Goal: Information Seeking & Learning: Find specific fact

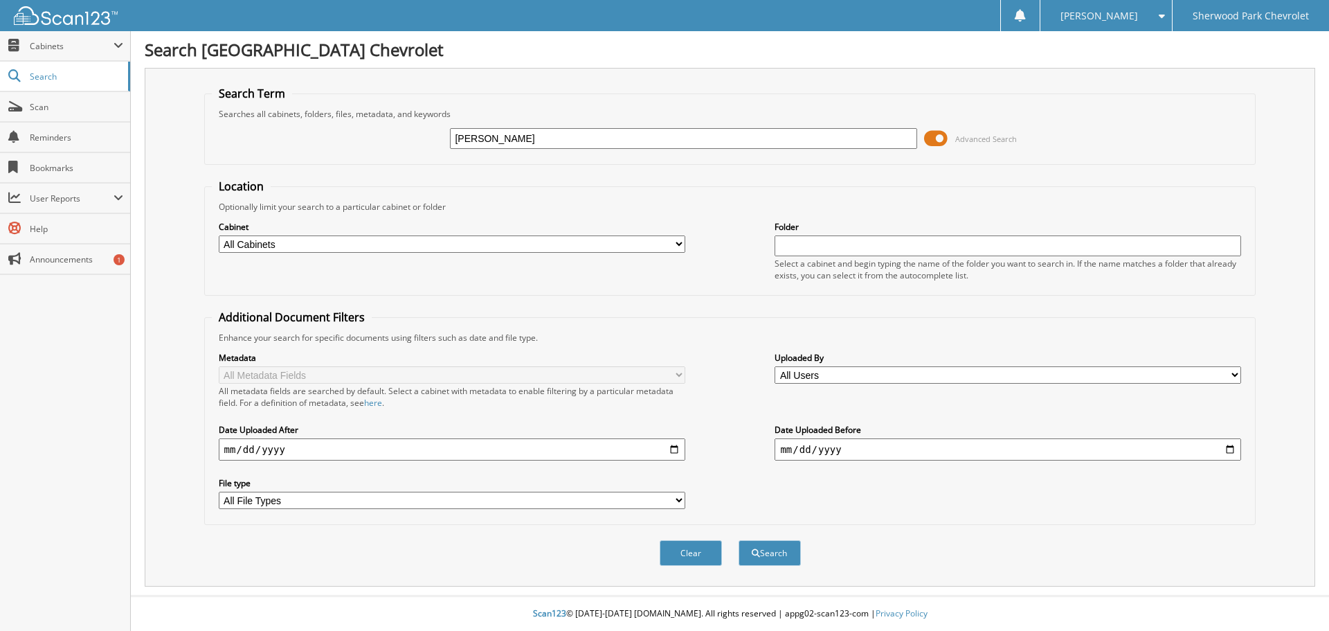
type input "[PERSON_NAME]"
click at [739, 540] on button "Search" at bounding box center [770, 553] width 62 height 26
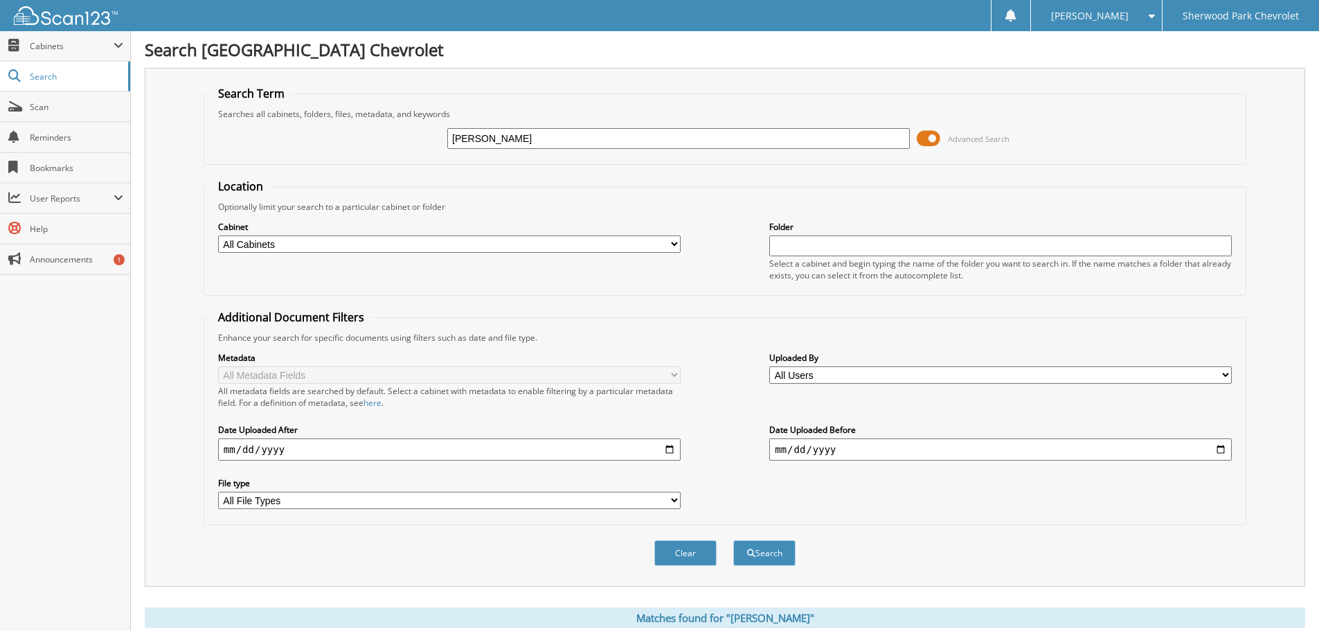
drag, startPoint x: 527, startPoint y: 141, endPoint x: 357, endPoint y: 114, distance: 172.3
click at [380, 117] on fieldset "Search Term Searches all cabinets, folders, files, metadata, and keywords camer…" at bounding box center [725, 125] width 1042 height 79
click at [573, 136] on input "text" at bounding box center [678, 138] width 462 height 21
type input "240728"
click at [733, 540] on button "Search" at bounding box center [764, 553] width 62 height 26
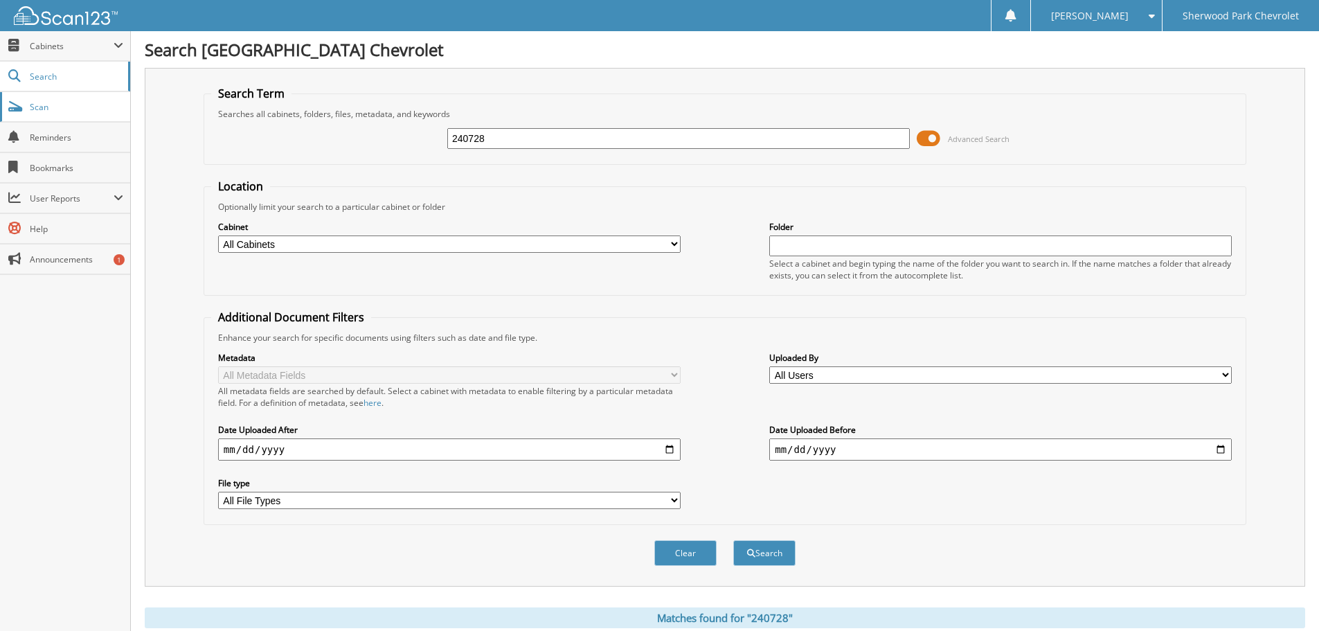
click at [44, 114] on link "Scan" at bounding box center [65, 107] width 130 height 30
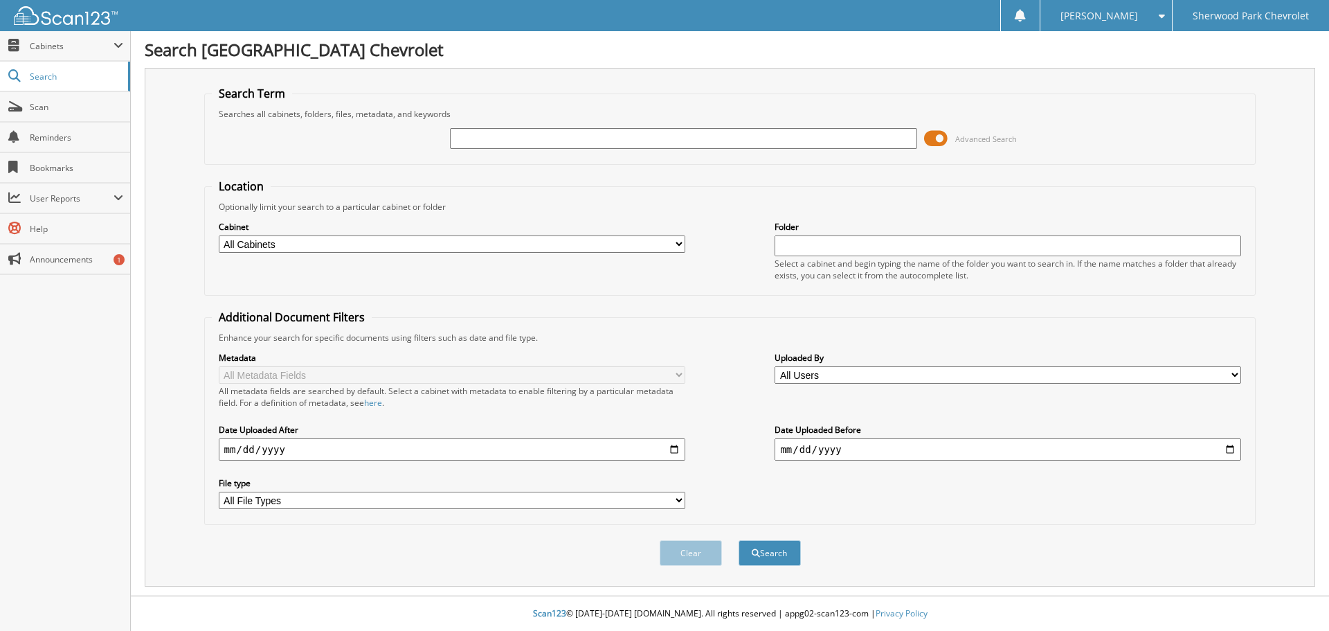
click at [470, 137] on input "text" at bounding box center [683, 138] width 467 height 21
type input "240728"
click at [739, 540] on button "Search" at bounding box center [770, 553] width 62 height 26
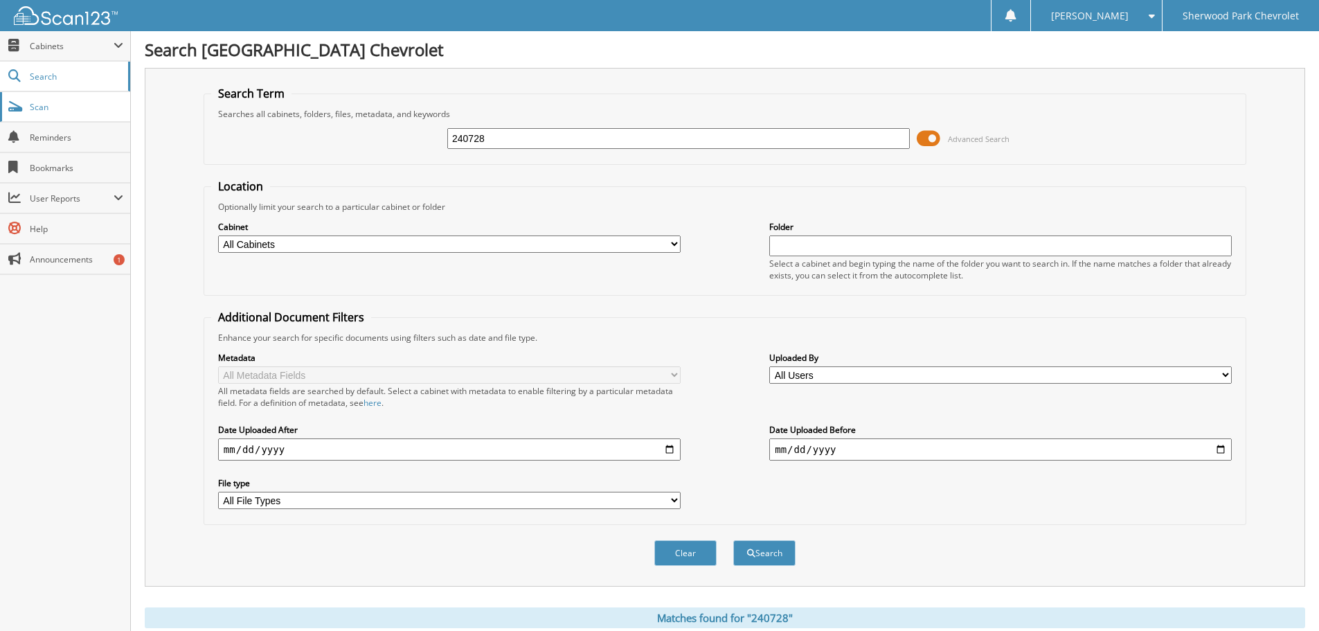
click at [30, 107] on span "Scan" at bounding box center [76, 107] width 93 height 12
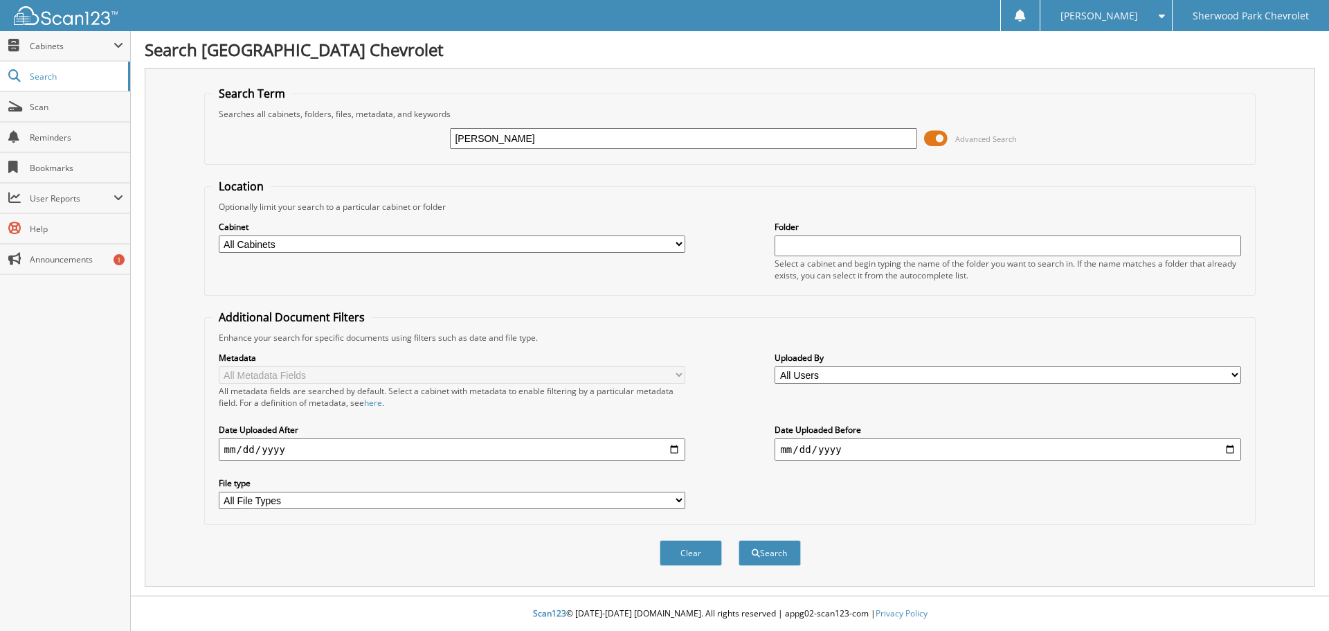
type input "[PERSON_NAME]"
click at [739, 540] on button "Search" at bounding box center [770, 553] width 62 height 26
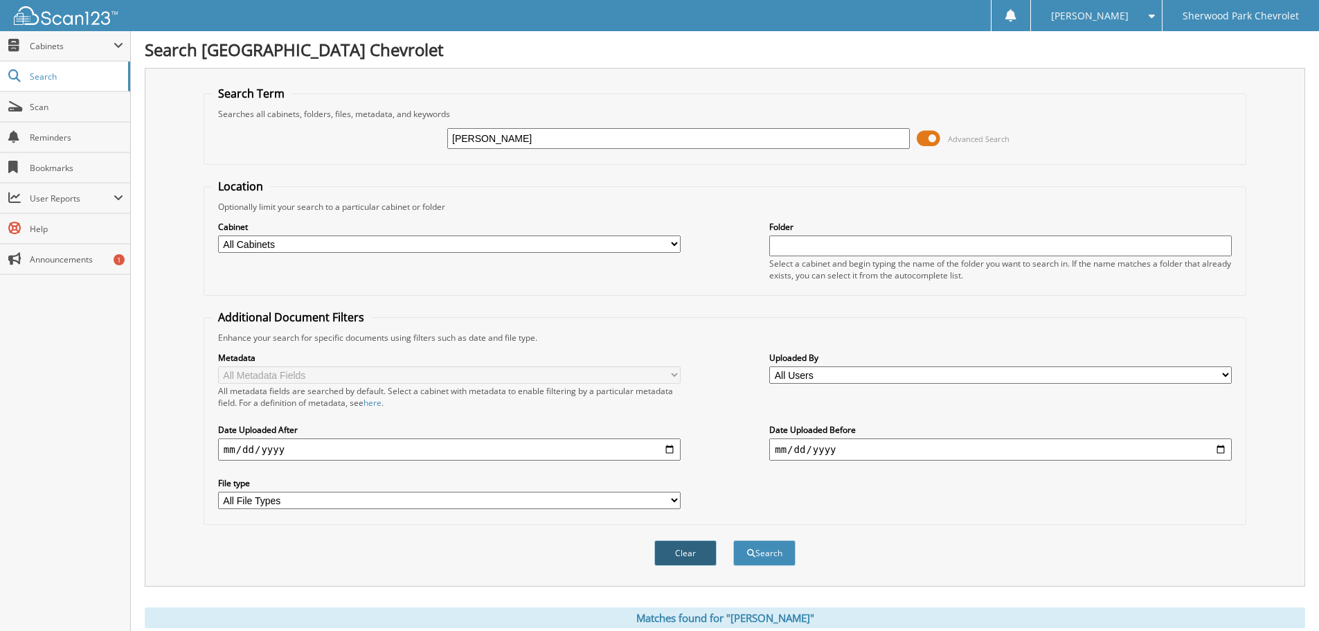
click at [684, 551] on button "Clear" at bounding box center [685, 553] width 62 height 26
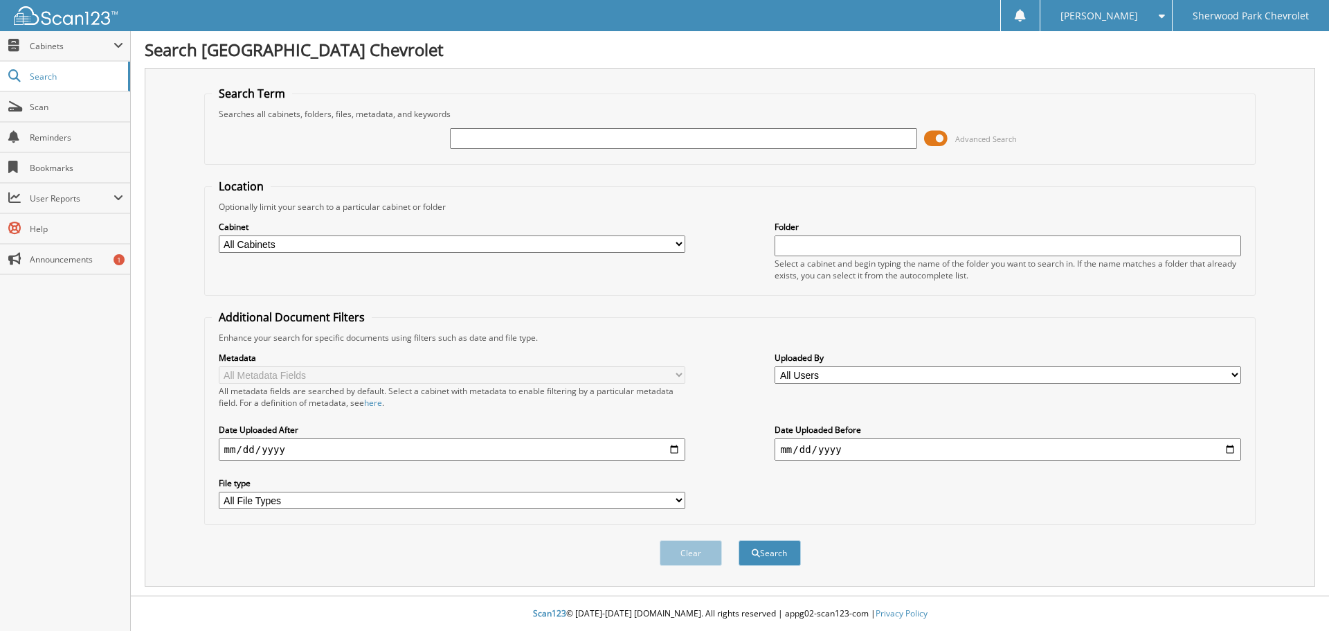
click at [473, 134] on input "text" at bounding box center [683, 138] width 467 height 21
type input "240728"
click at [739, 540] on button "Search" at bounding box center [770, 553] width 62 height 26
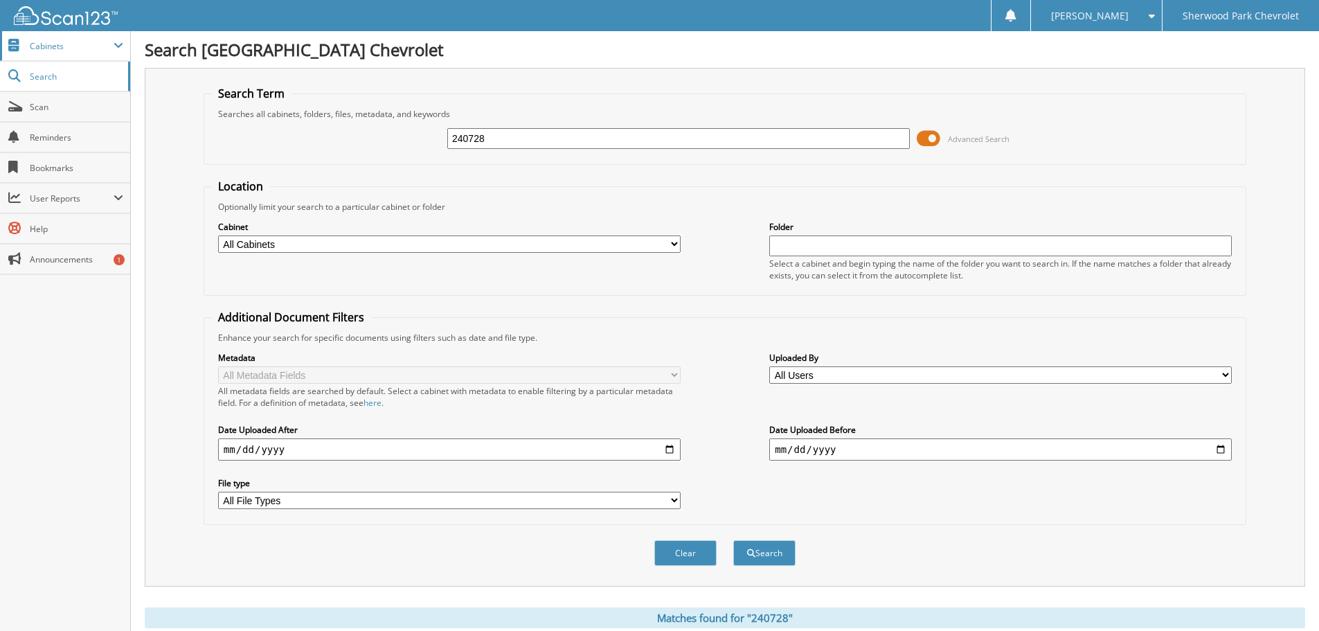
click at [55, 50] on span "Cabinets" at bounding box center [72, 46] width 84 height 12
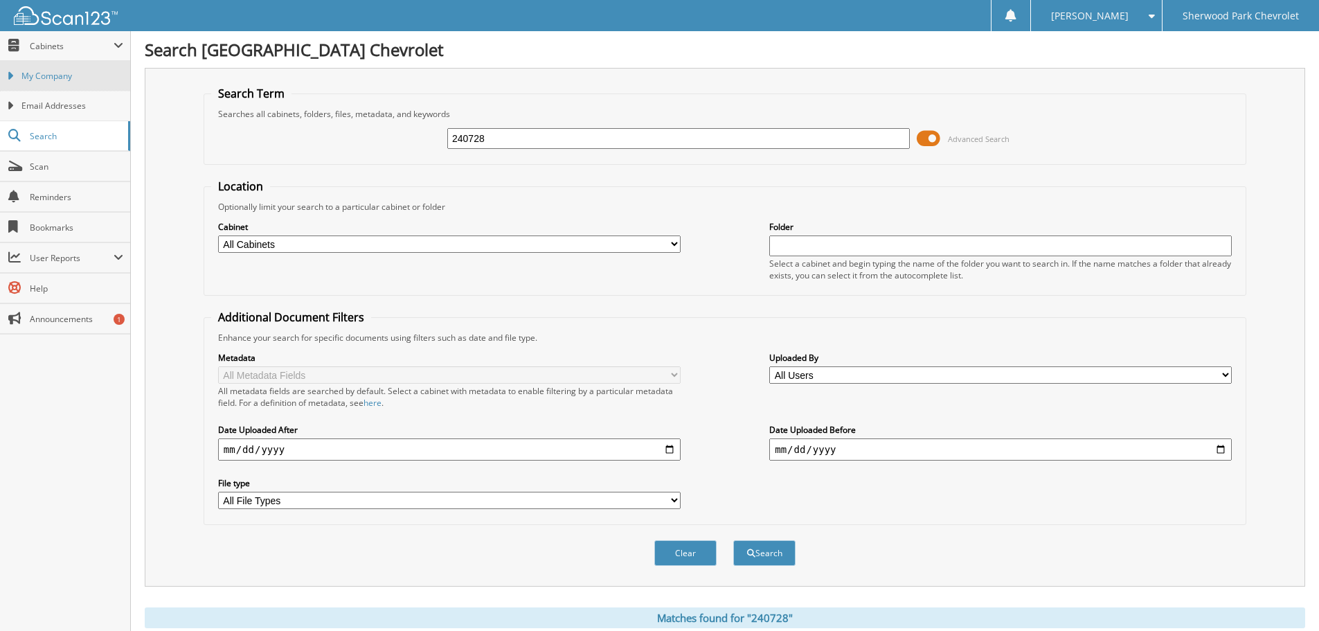
click at [46, 75] on span "My Company" at bounding box center [72, 76] width 102 height 12
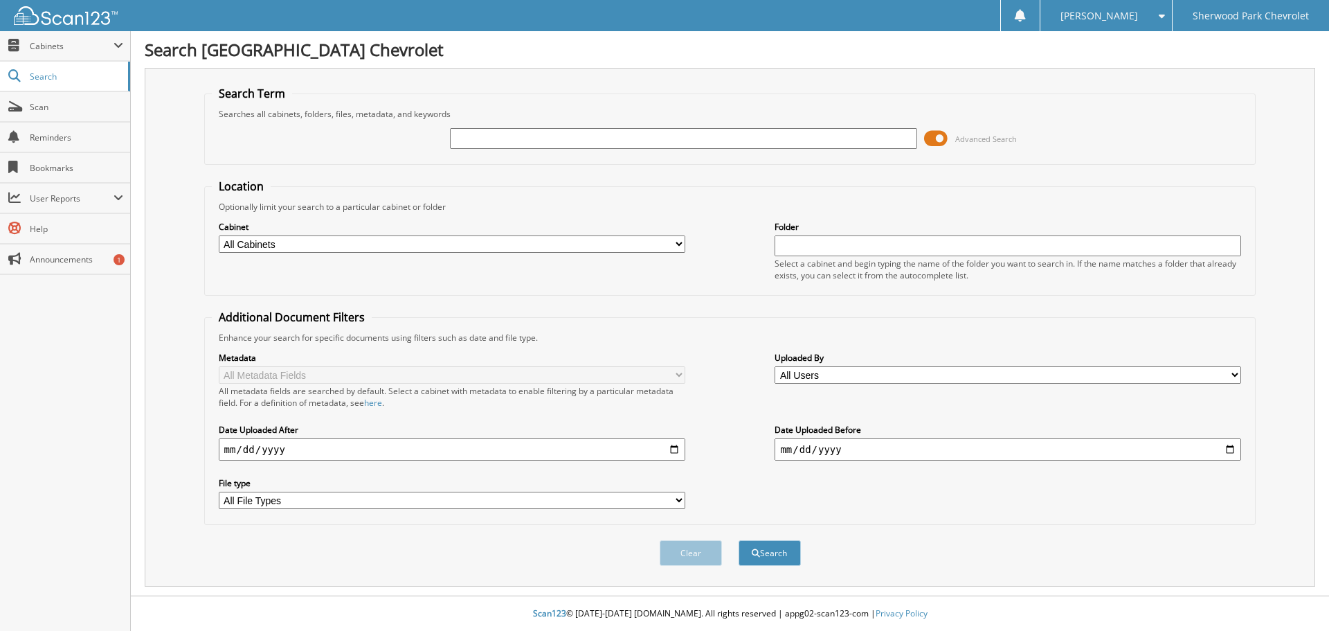
click at [547, 138] on input "text" at bounding box center [683, 138] width 467 height 21
type input "237728"
click at [739, 540] on button "Search" at bounding box center [770, 553] width 62 height 26
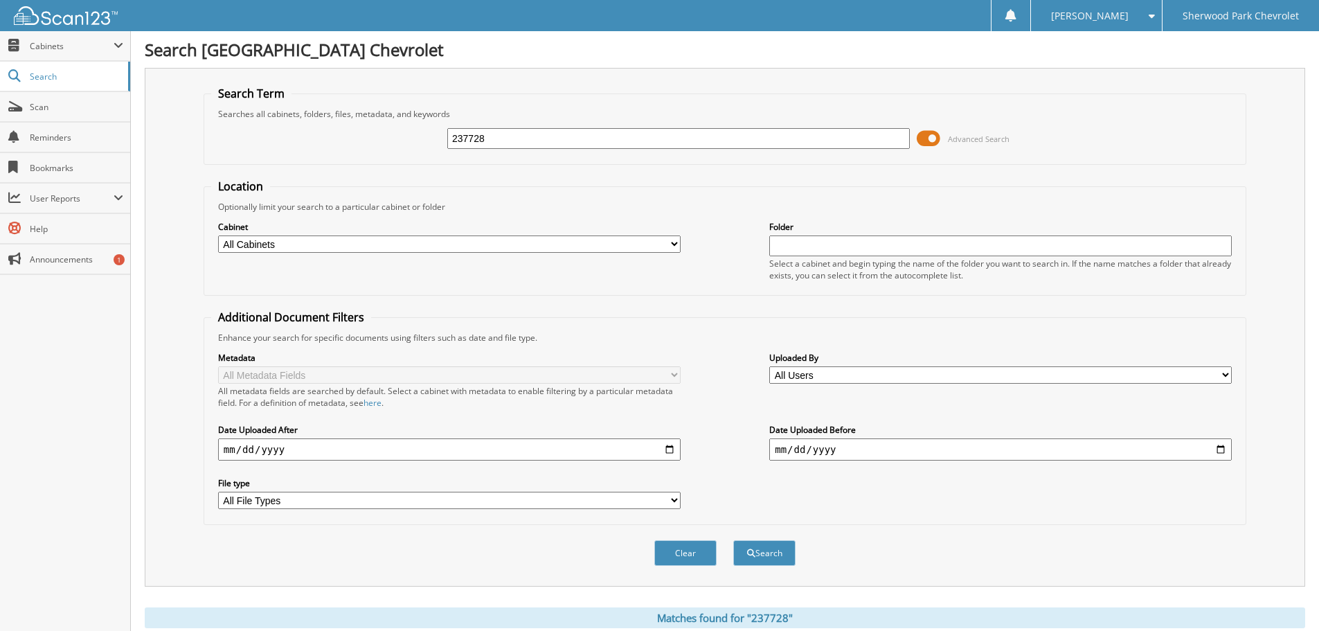
click at [932, 134] on span at bounding box center [929, 138] width 24 height 21
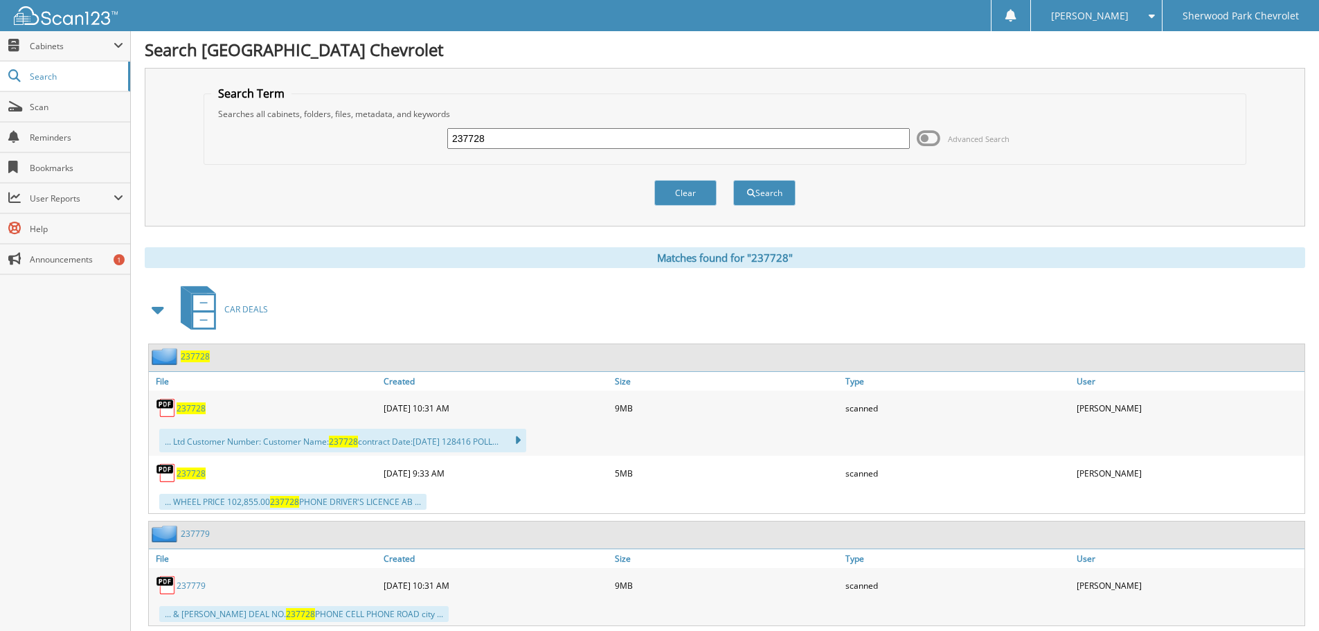
click at [926, 143] on span at bounding box center [929, 138] width 24 height 21
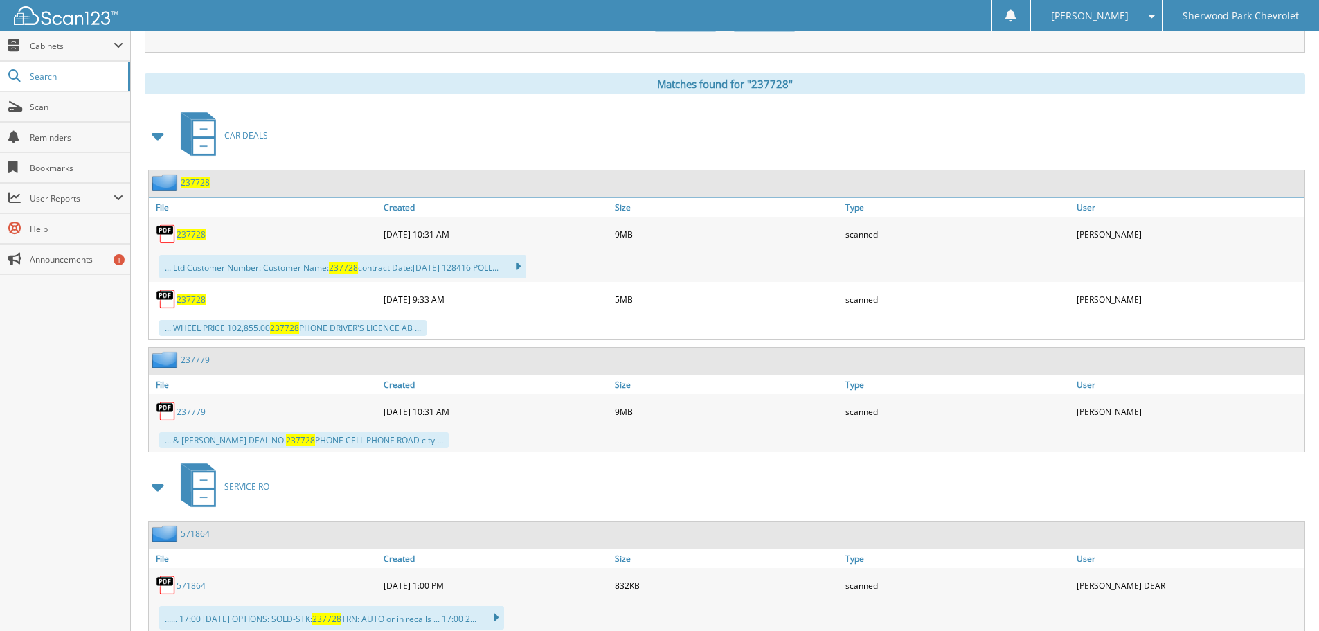
scroll to position [554, 0]
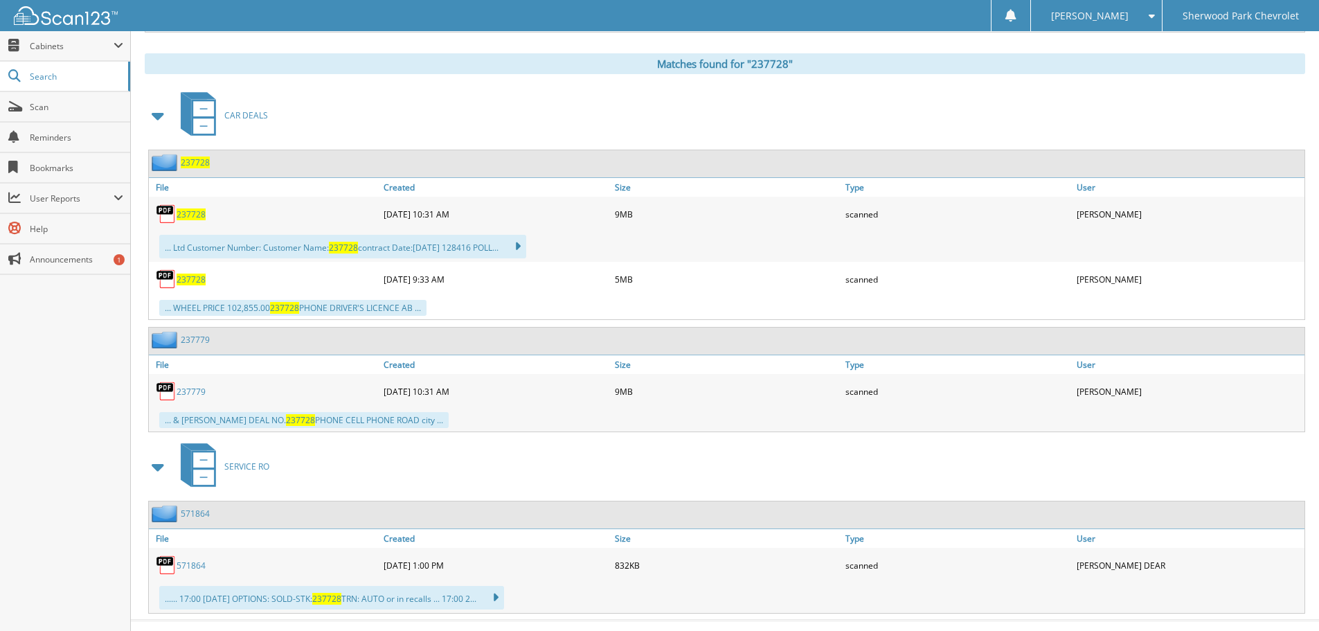
click at [185, 210] on span "237728" at bounding box center [191, 214] width 29 height 12
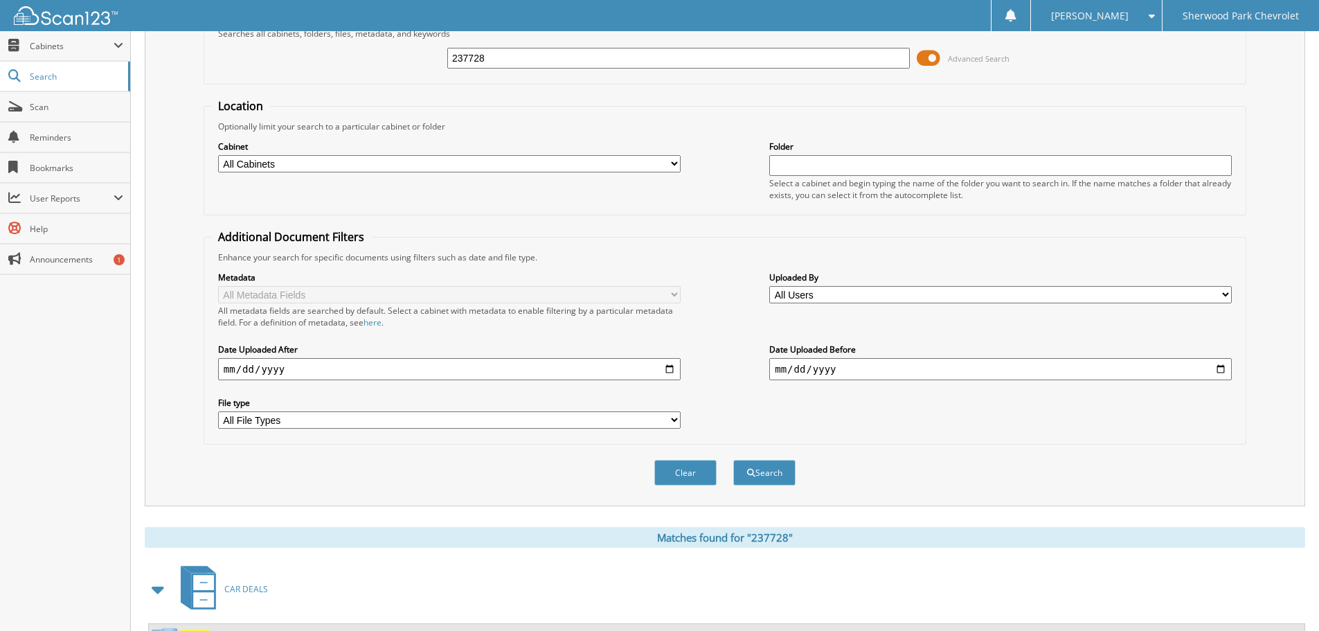
scroll to position [0, 0]
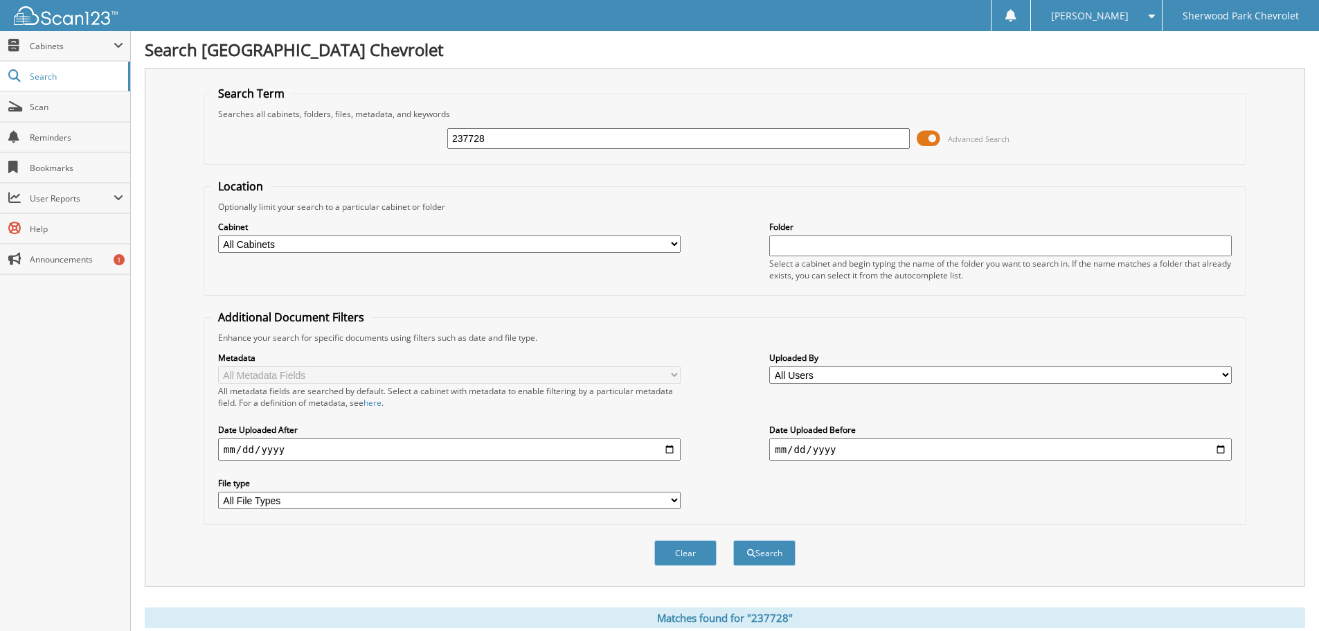
drag, startPoint x: 500, startPoint y: 136, endPoint x: 409, endPoint y: 134, distance: 91.4
click at [413, 136] on div "237728 Advanced Search" at bounding box center [724, 138] width 1027 height 37
type input "240728"
click at [733, 540] on button "Search" at bounding box center [764, 553] width 62 height 26
click at [923, 137] on span at bounding box center [929, 138] width 24 height 21
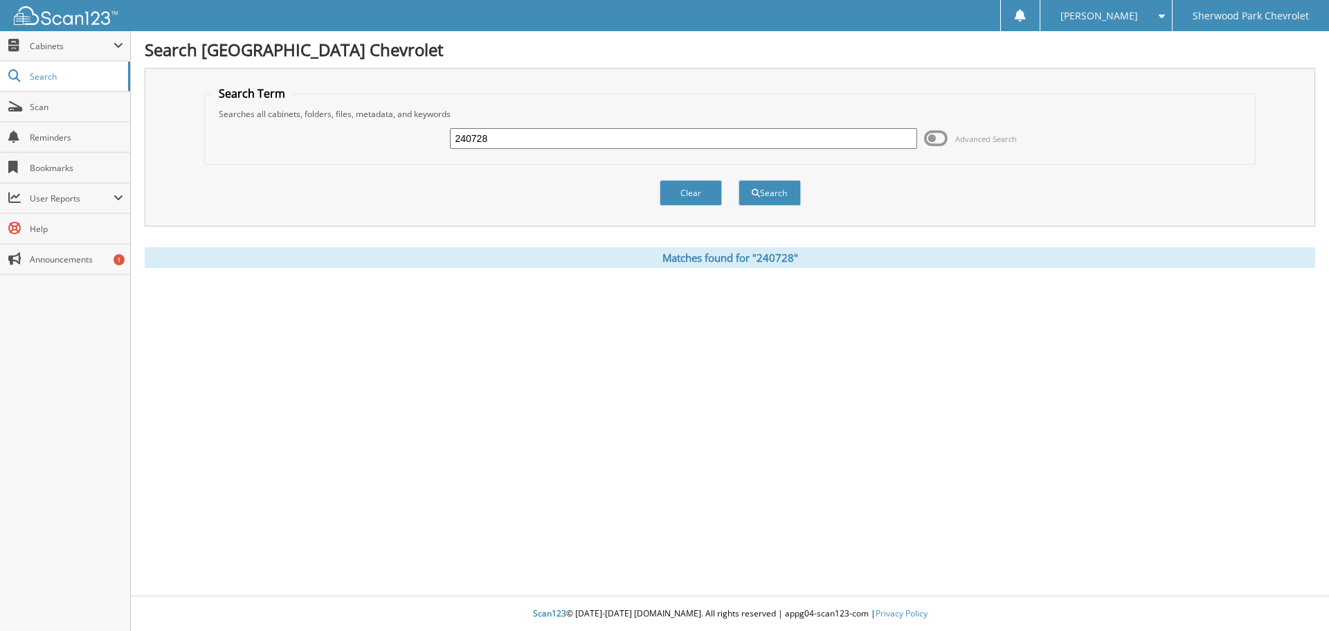
drag, startPoint x: 505, startPoint y: 135, endPoint x: 318, endPoint y: 118, distance: 187.6
click at [327, 117] on fieldset "Search Term Searches all cabinets, folders, files, metadata, and keywords 24072…" at bounding box center [730, 125] width 1052 height 79
